Goal: Ask a question: Seek information or help from site administrators or community

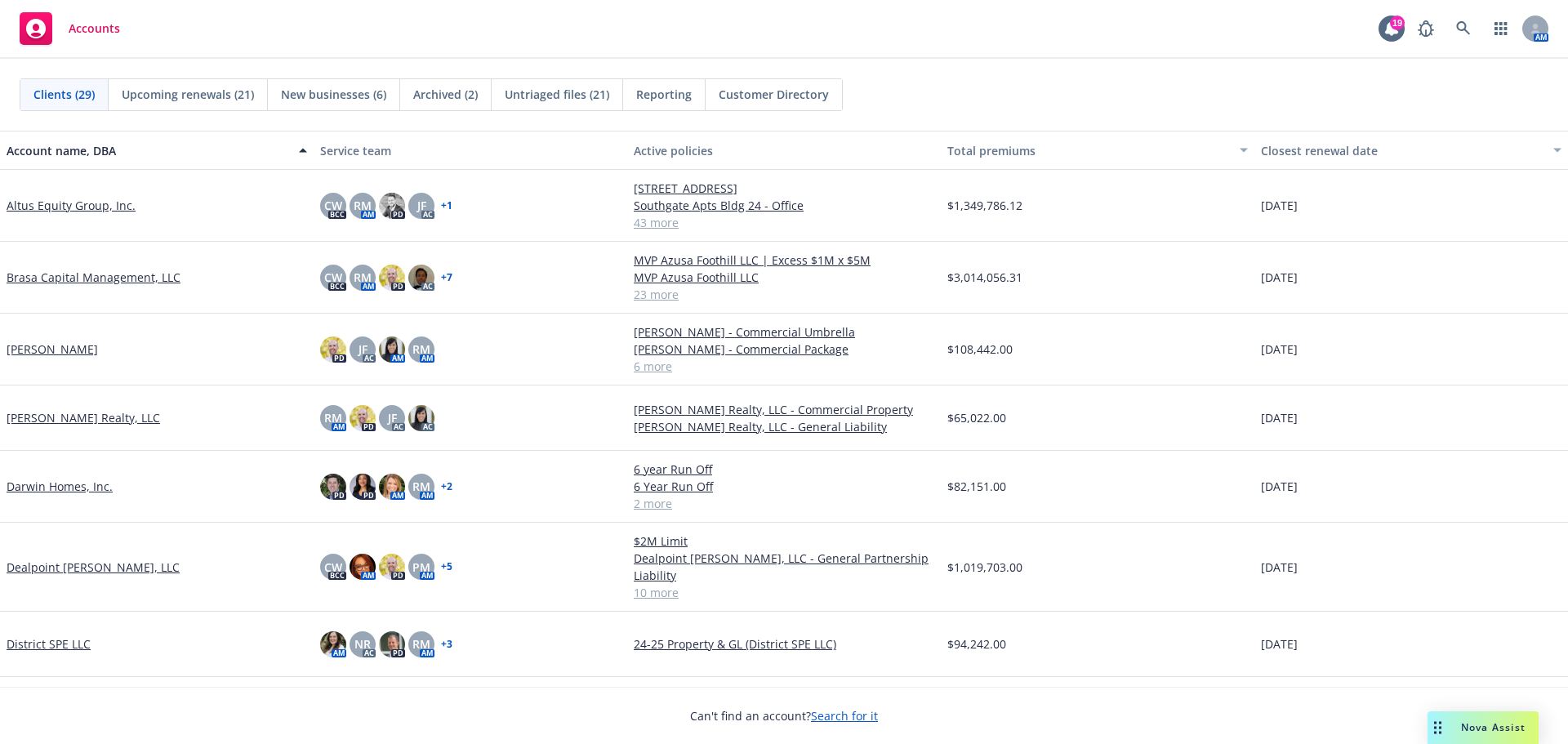
click at [1482, 725] on span "Nova Assist" at bounding box center [1493, 727] width 64 height 14
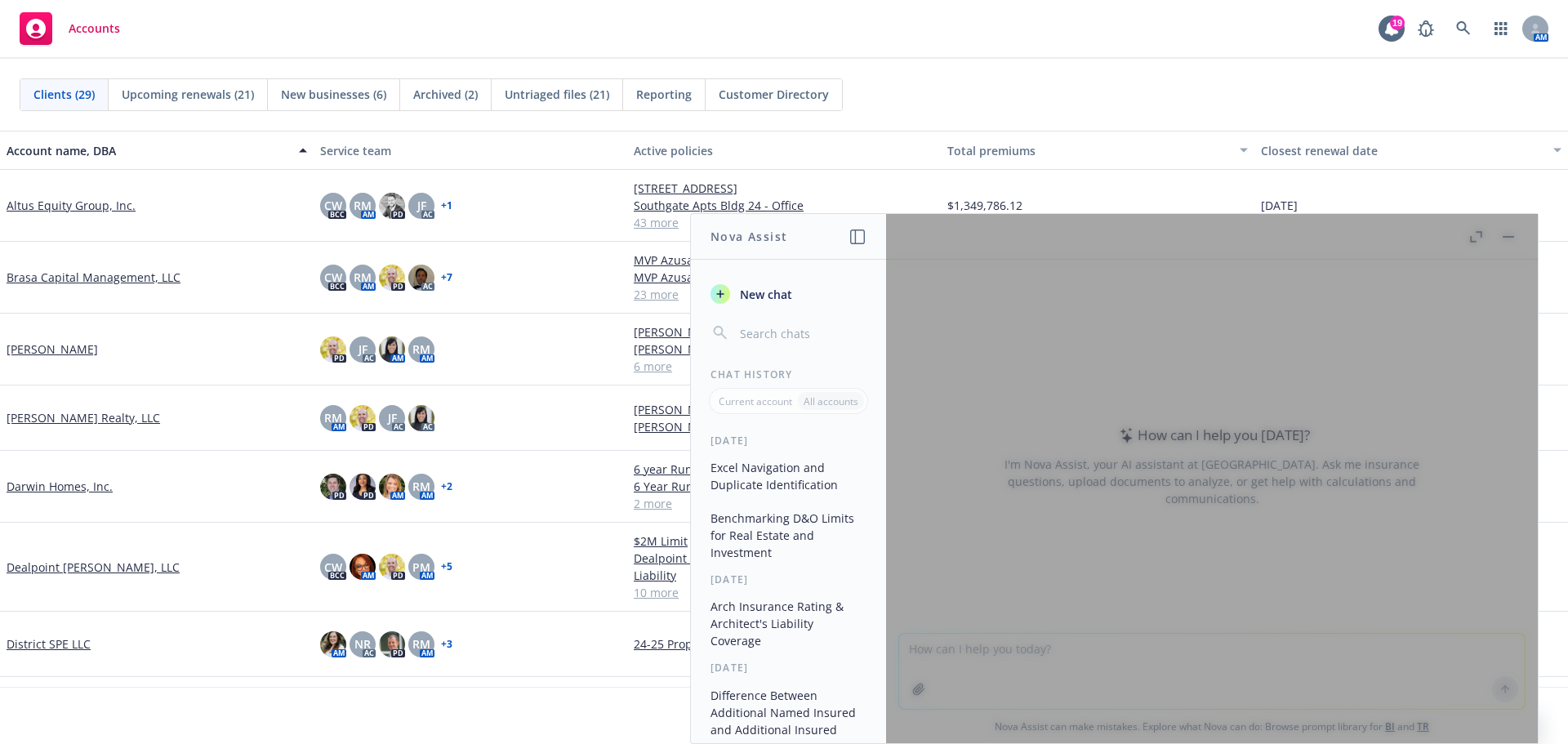
click at [1096, 238] on div at bounding box center [1212, 478] width 652 height 529
click at [738, 298] on span "New chat" at bounding box center [764, 294] width 56 height 17
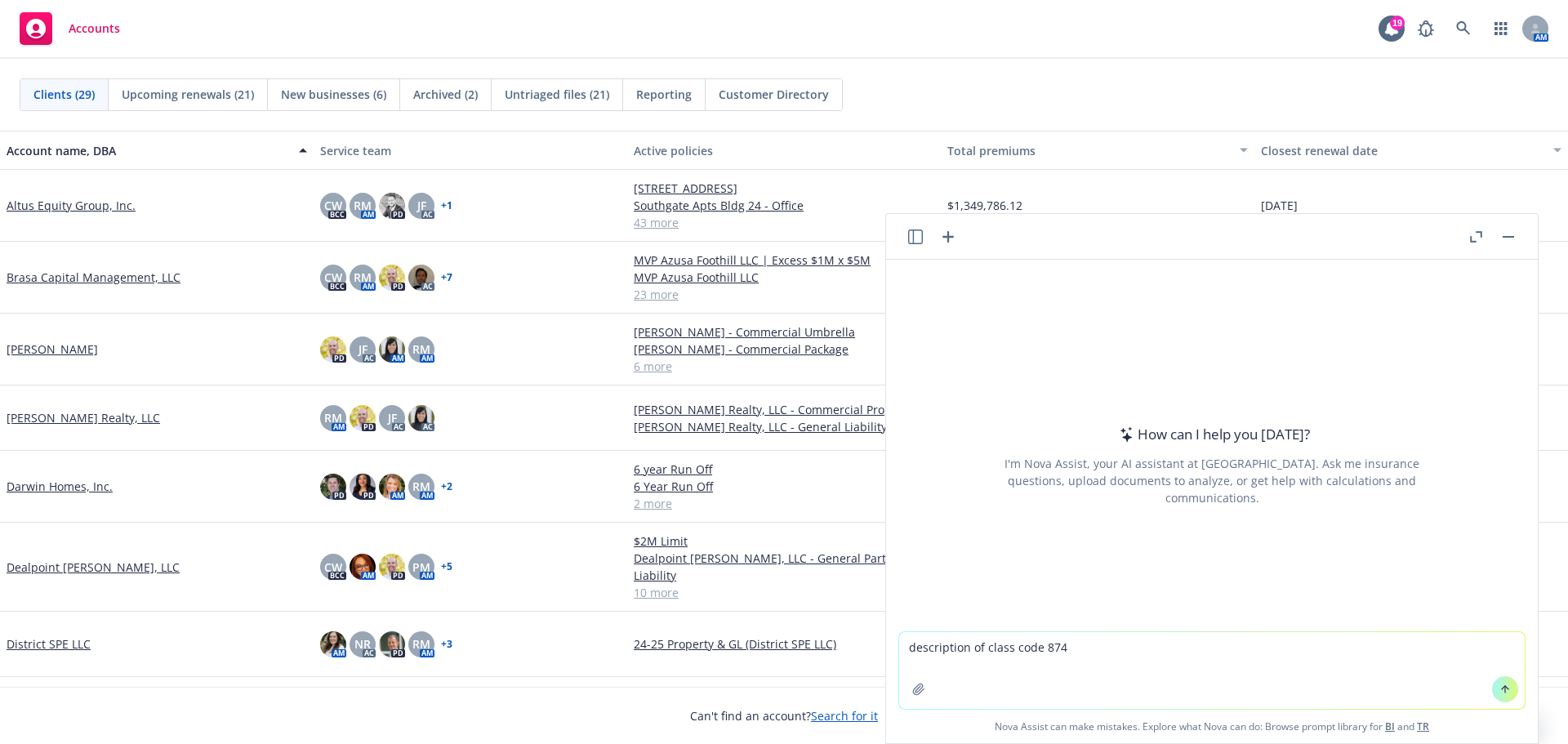
type textarea "description of class code 8742"
